Goal: Task Accomplishment & Management: Use online tool/utility

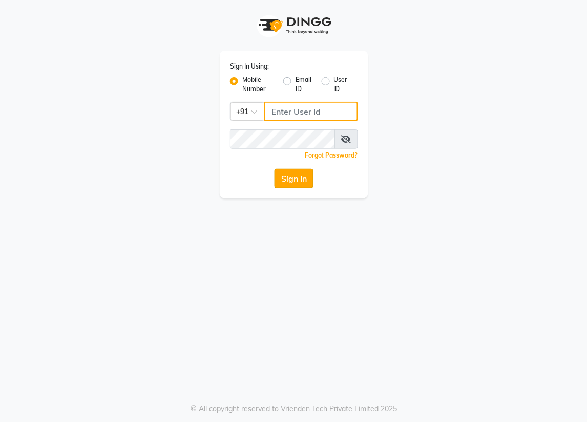
type input "8280086186"
click at [284, 178] on button "Sign In" at bounding box center [293, 178] width 39 height 19
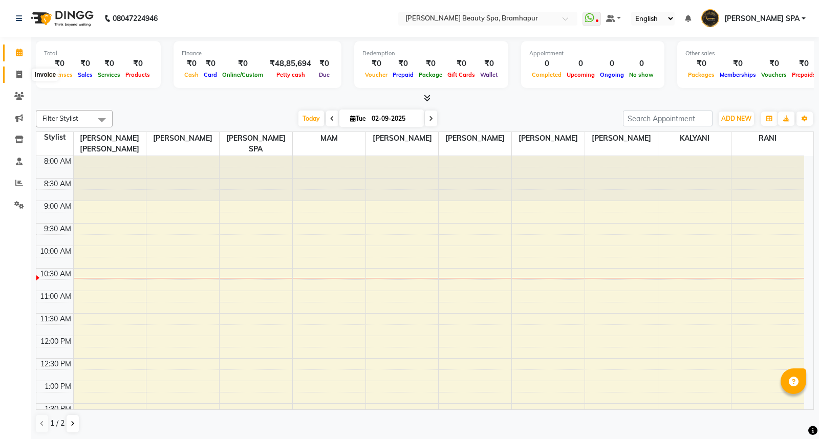
click at [18, 70] on span at bounding box center [19, 75] width 18 height 12
select select "service"
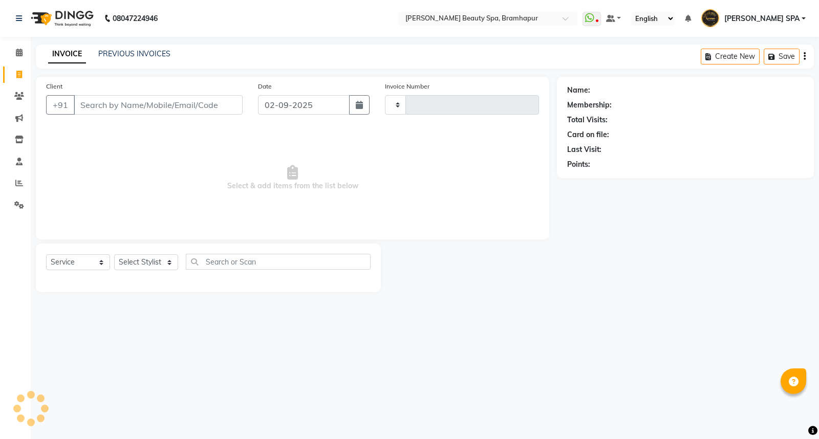
type input "1636"
select select "3622"
click at [407, 423] on div "08047224946 Select Location × [PERSON_NAME] Beauty Spa, Bramhapur WhatsApp Stat…" at bounding box center [409, 219] width 819 height 439
